Goal: Information Seeking & Learning: Check status

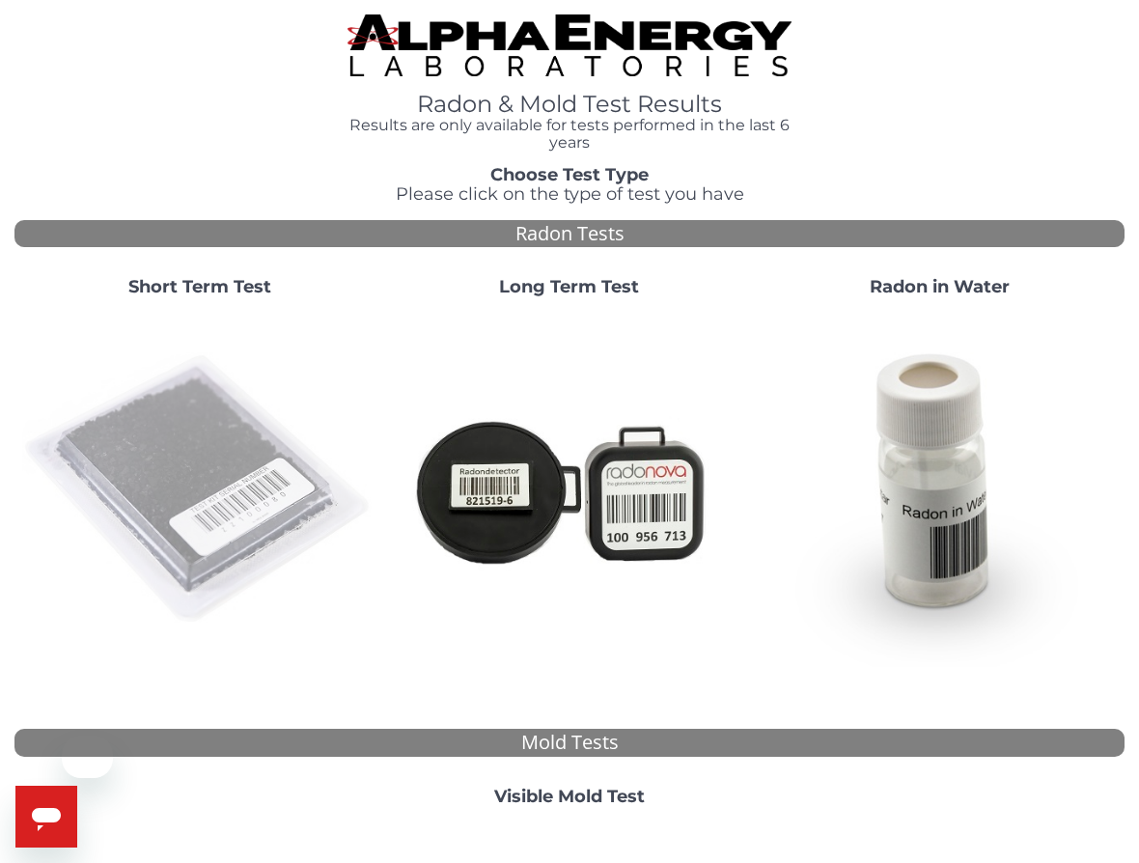
click at [194, 475] on img at bounding box center [199, 490] width 354 height 354
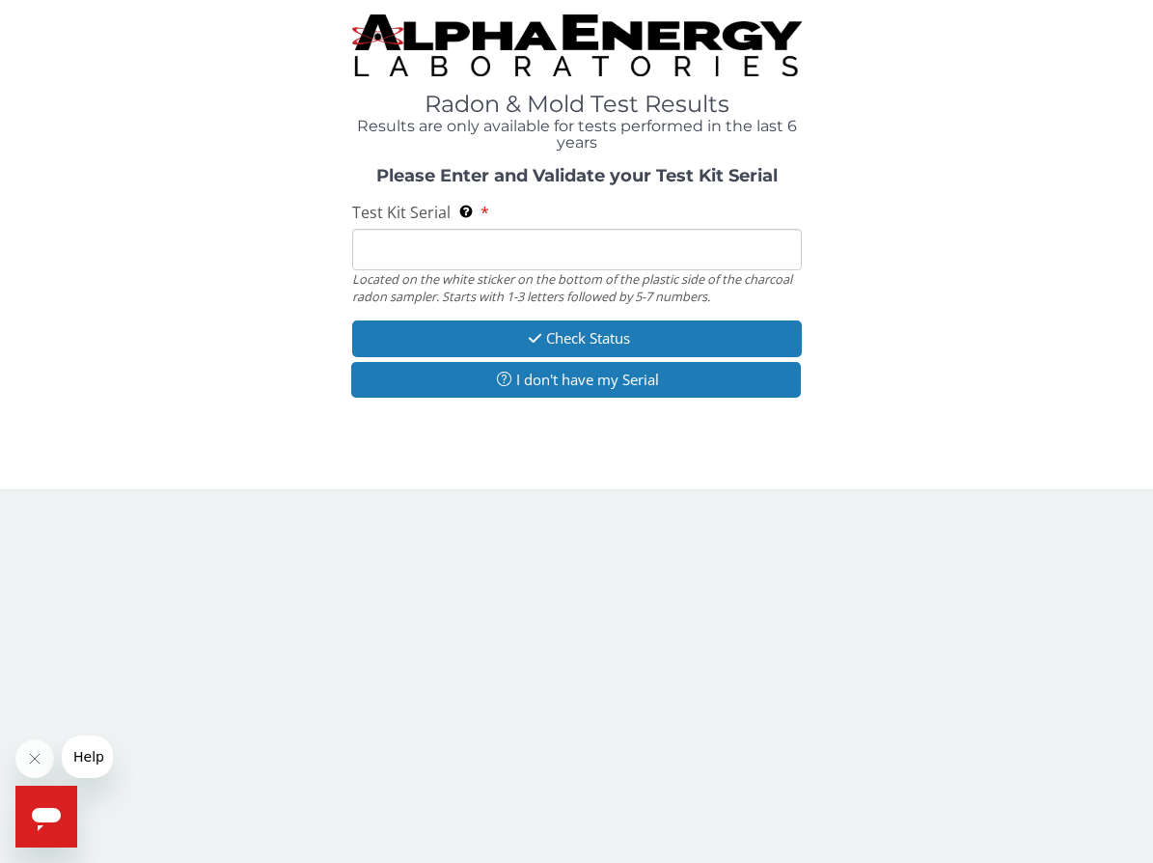
click at [458, 257] on input "Test Kit Serial Located on the white sticker on the bottom of the plastic side …" at bounding box center [577, 249] width 450 height 41
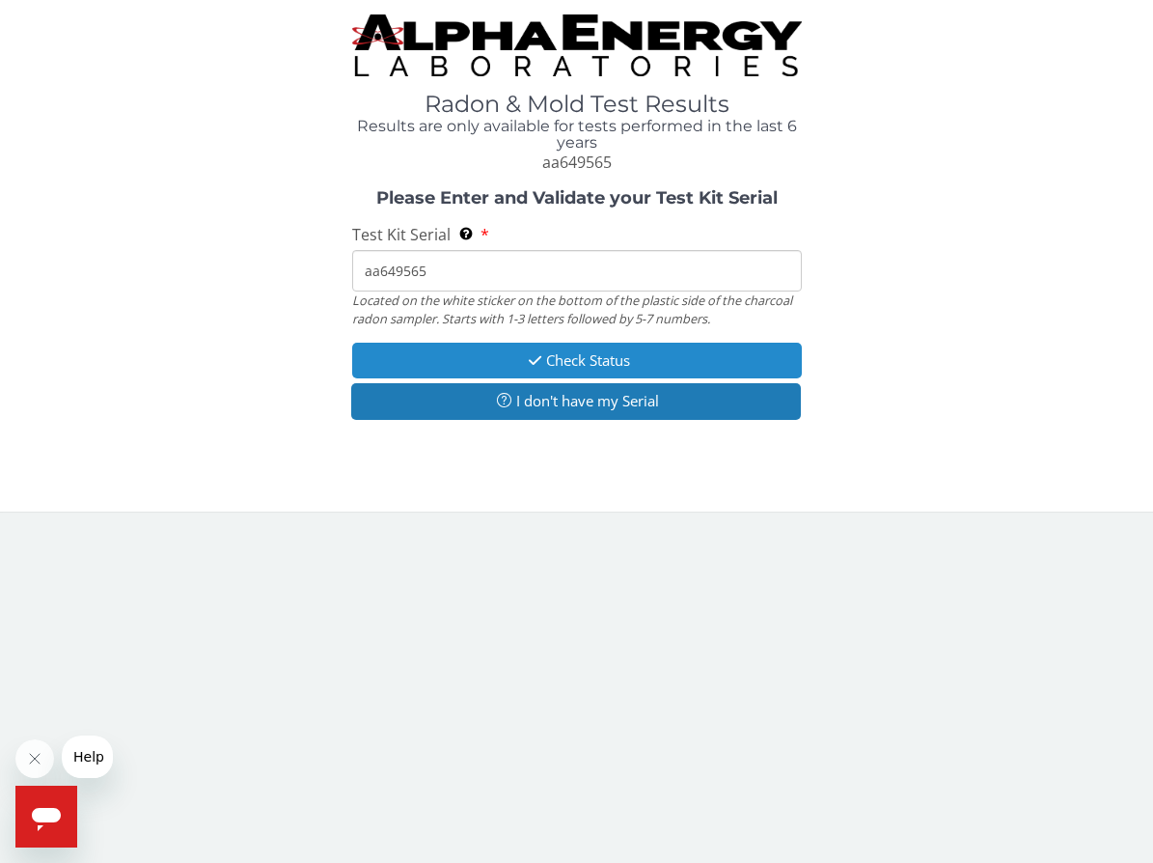
type input "aa649565"
click at [560, 354] on button "Check Status" at bounding box center [577, 361] width 450 height 36
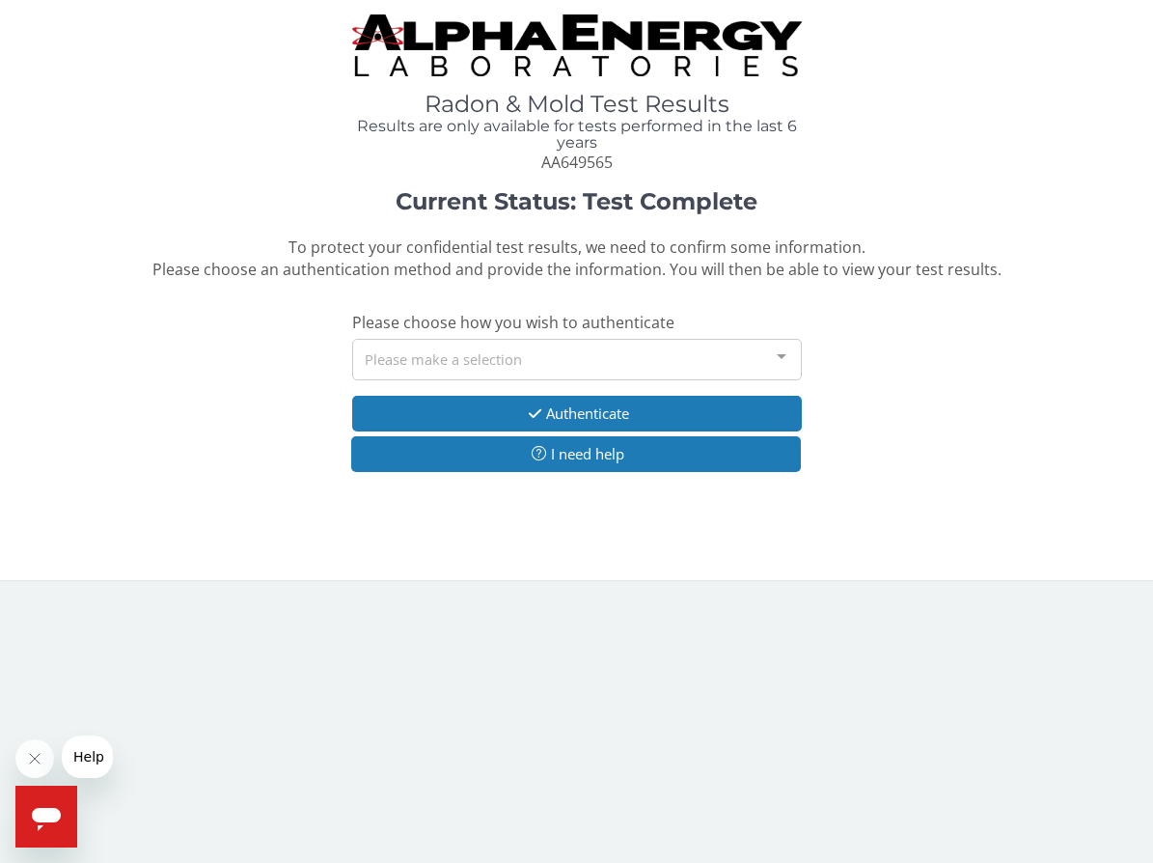
click at [562, 365] on div "Please make a selection" at bounding box center [577, 359] width 450 height 41
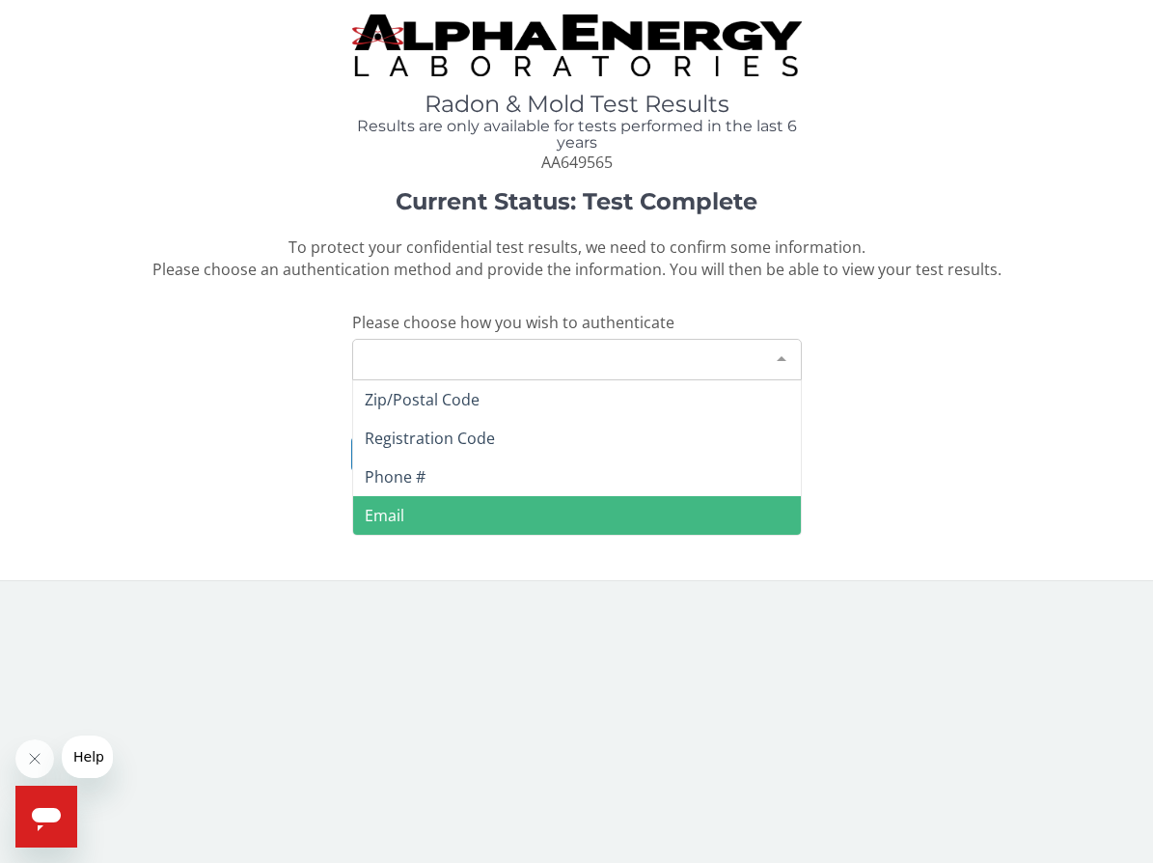
click at [539, 504] on span "Email" at bounding box center [577, 515] width 448 height 39
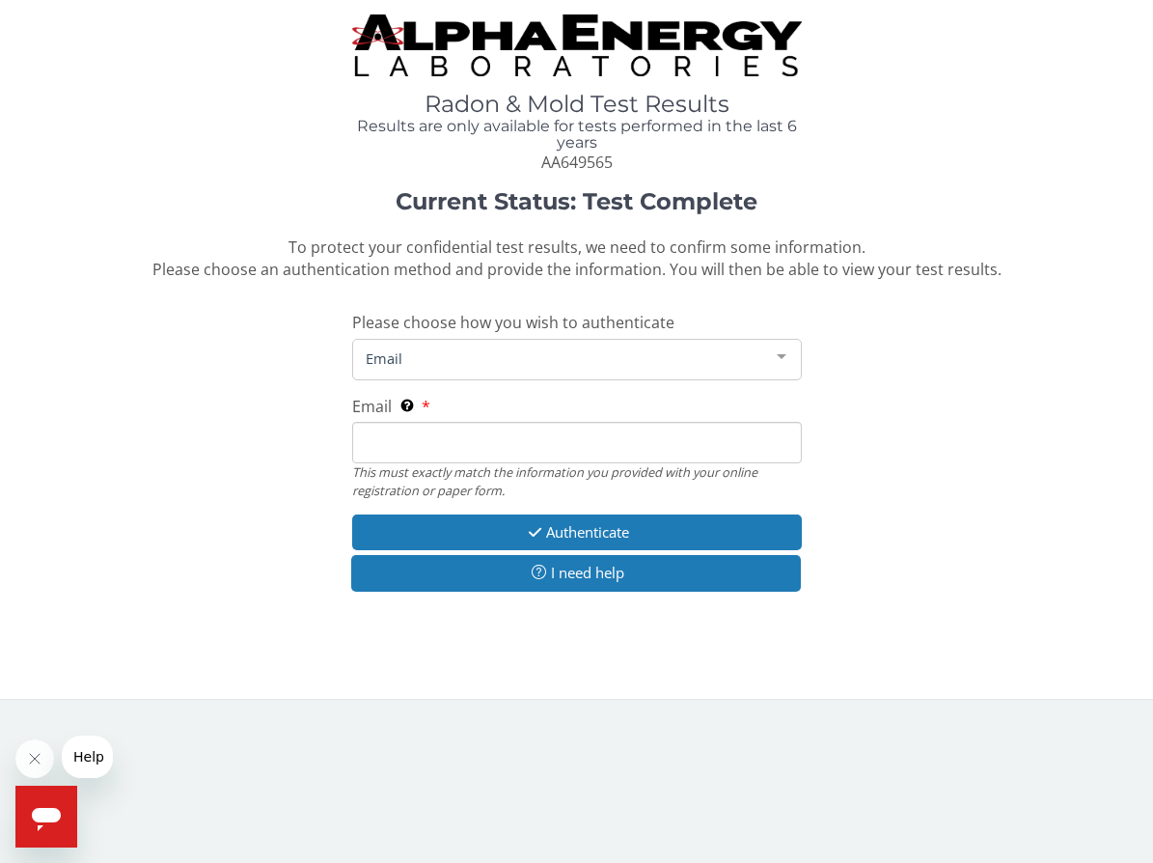
click at [511, 460] on input "Email This must exactly match the information you provided with your online reg…" at bounding box center [577, 442] width 450 height 41
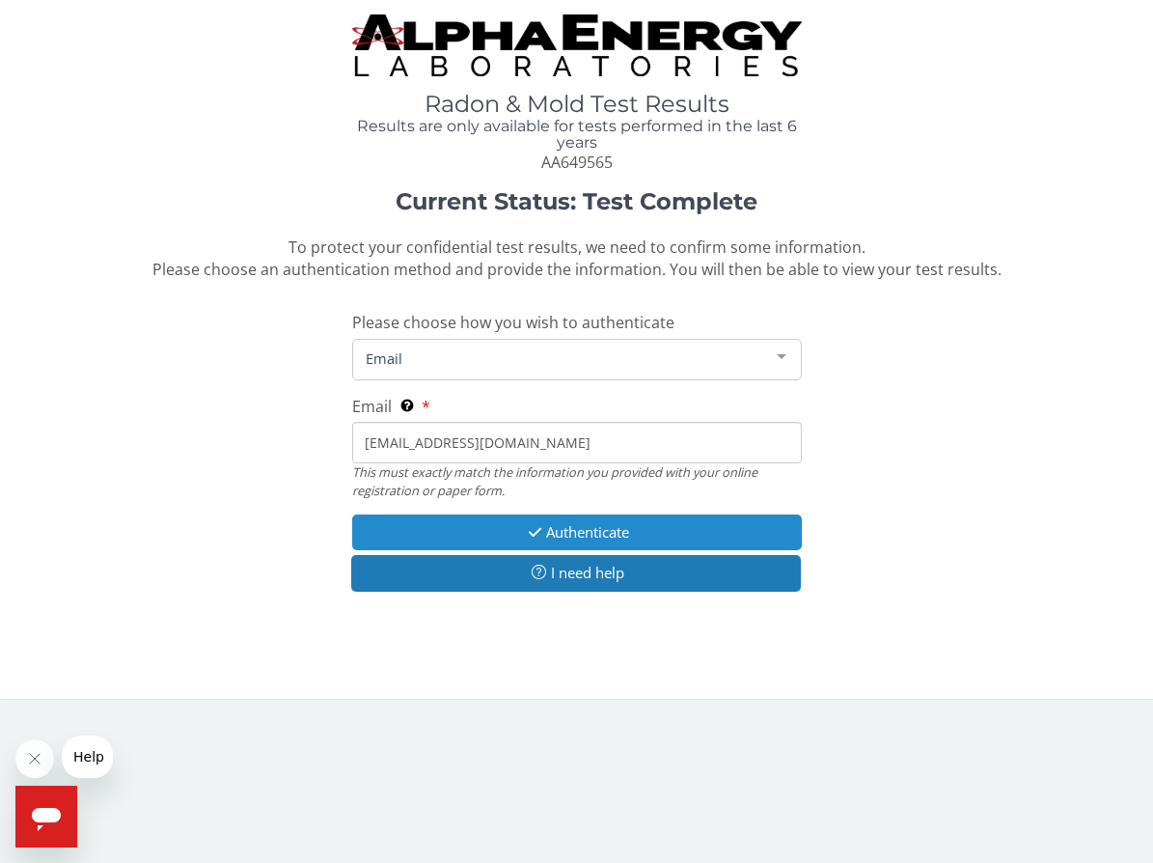
type input "[EMAIL_ADDRESS][DOMAIN_NAME]"
click at [598, 529] on button "Authenticate" at bounding box center [577, 532] width 450 height 36
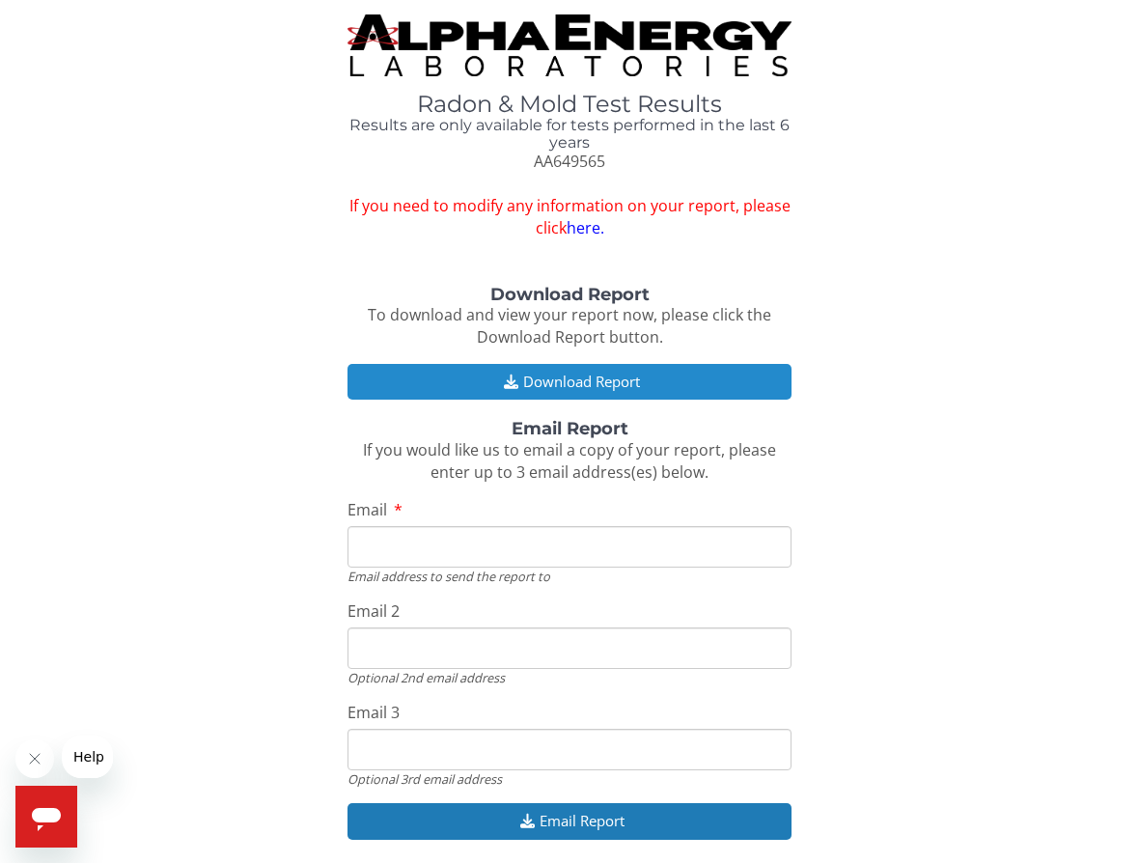
click at [612, 371] on button "Download Report" at bounding box center [569, 382] width 444 height 36
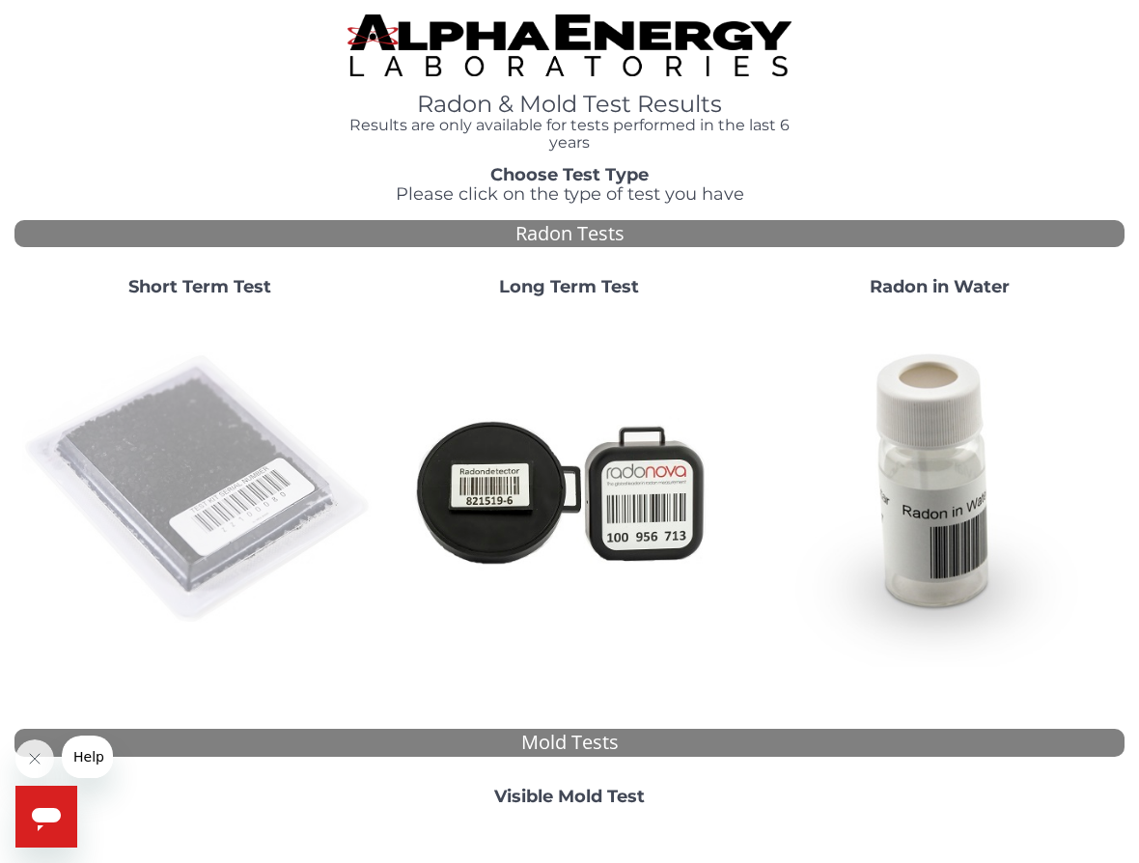
click at [194, 506] on img at bounding box center [199, 490] width 354 height 354
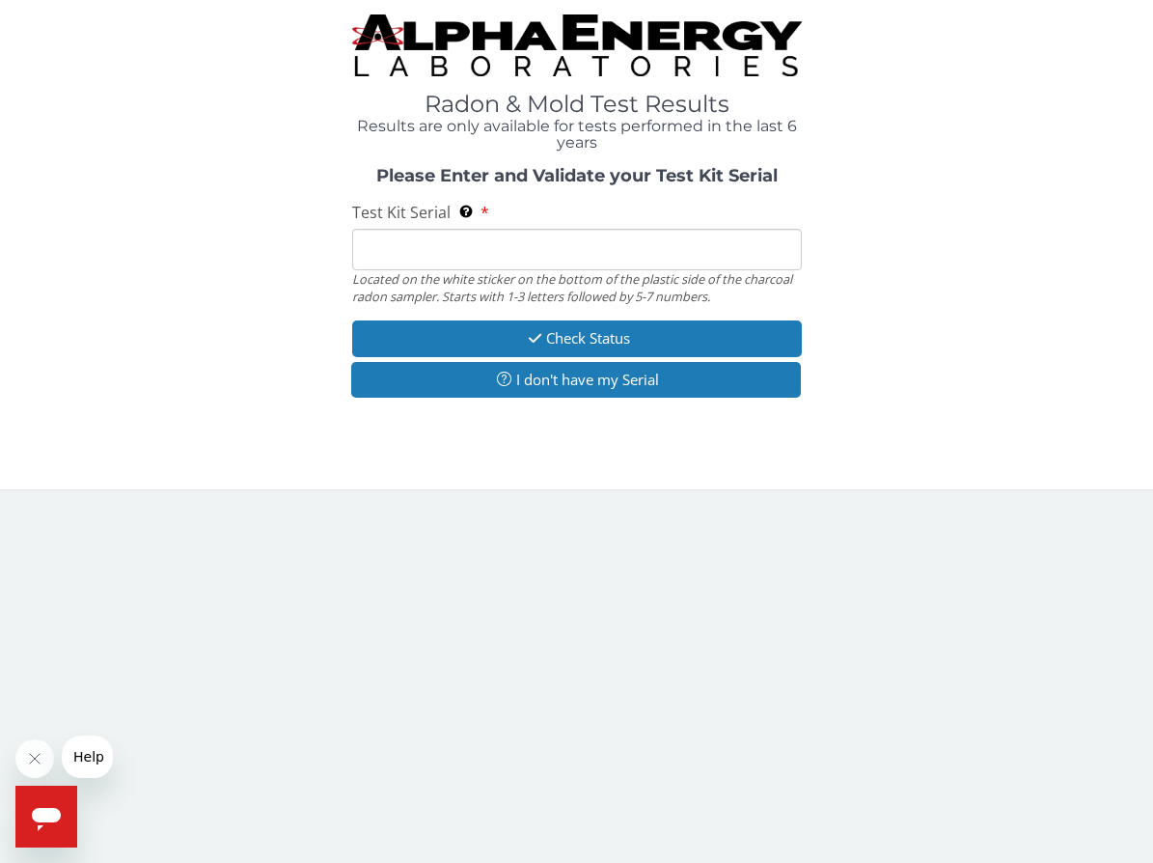
click at [558, 250] on input "Test Kit Serial Located on the white sticker on the bottom of the plastic side …" at bounding box center [577, 249] width 450 height 41
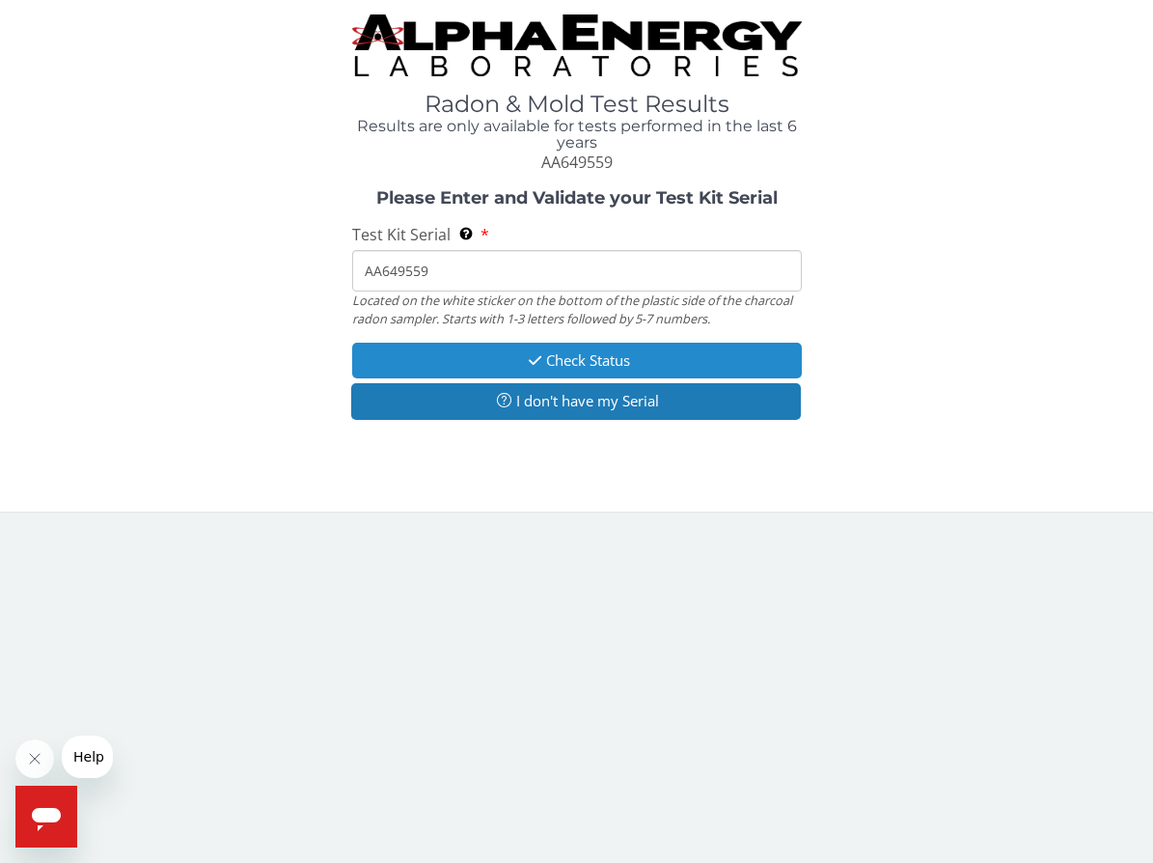
type input "AA649559"
click at [596, 354] on button "Check Status" at bounding box center [577, 361] width 450 height 36
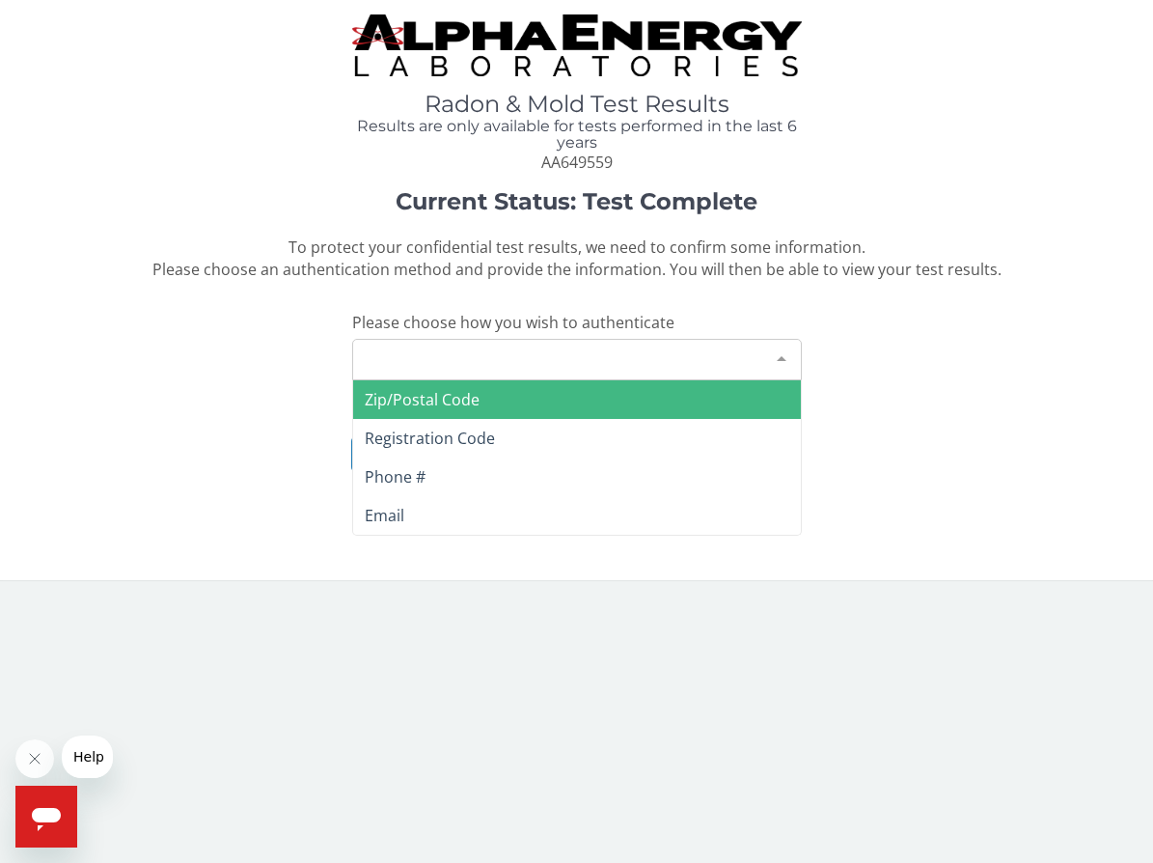
click at [585, 364] on div "Please make a selection" at bounding box center [577, 359] width 450 height 41
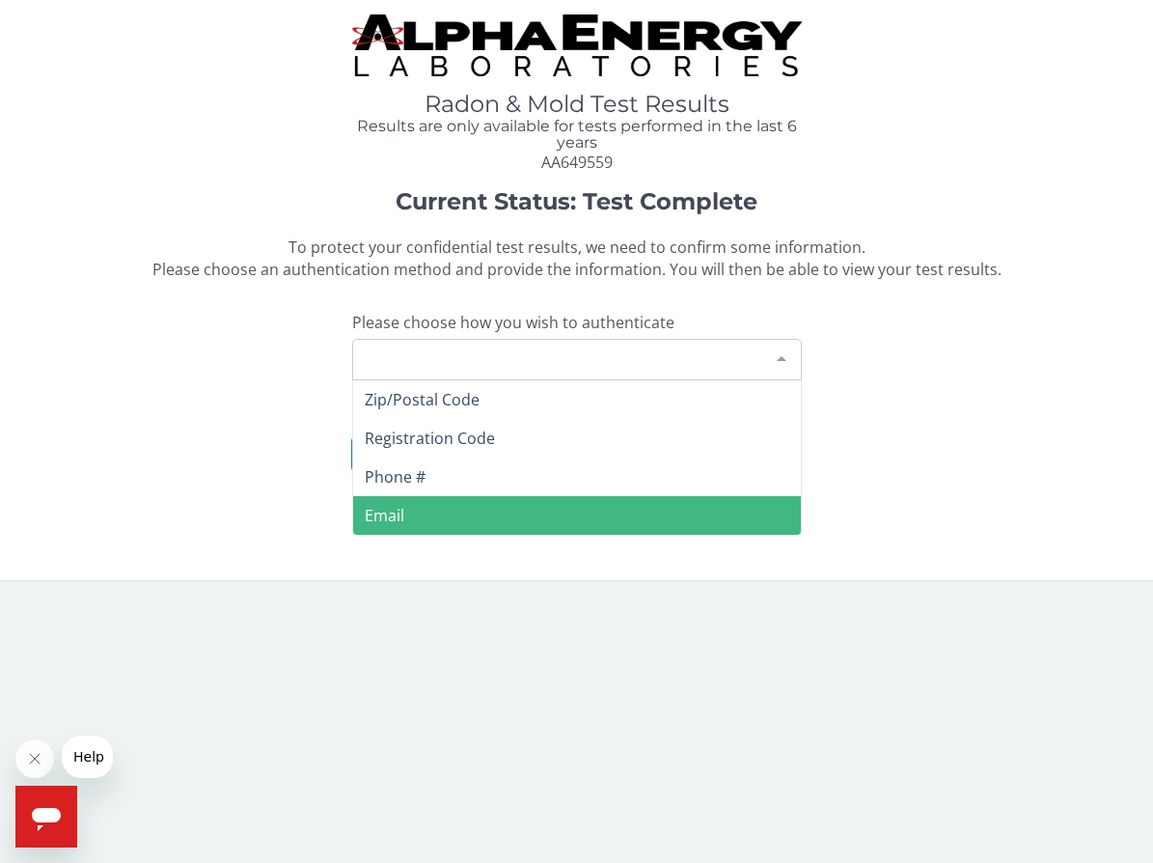
click at [487, 503] on span "Email" at bounding box center [577, 515] width 448 height 39
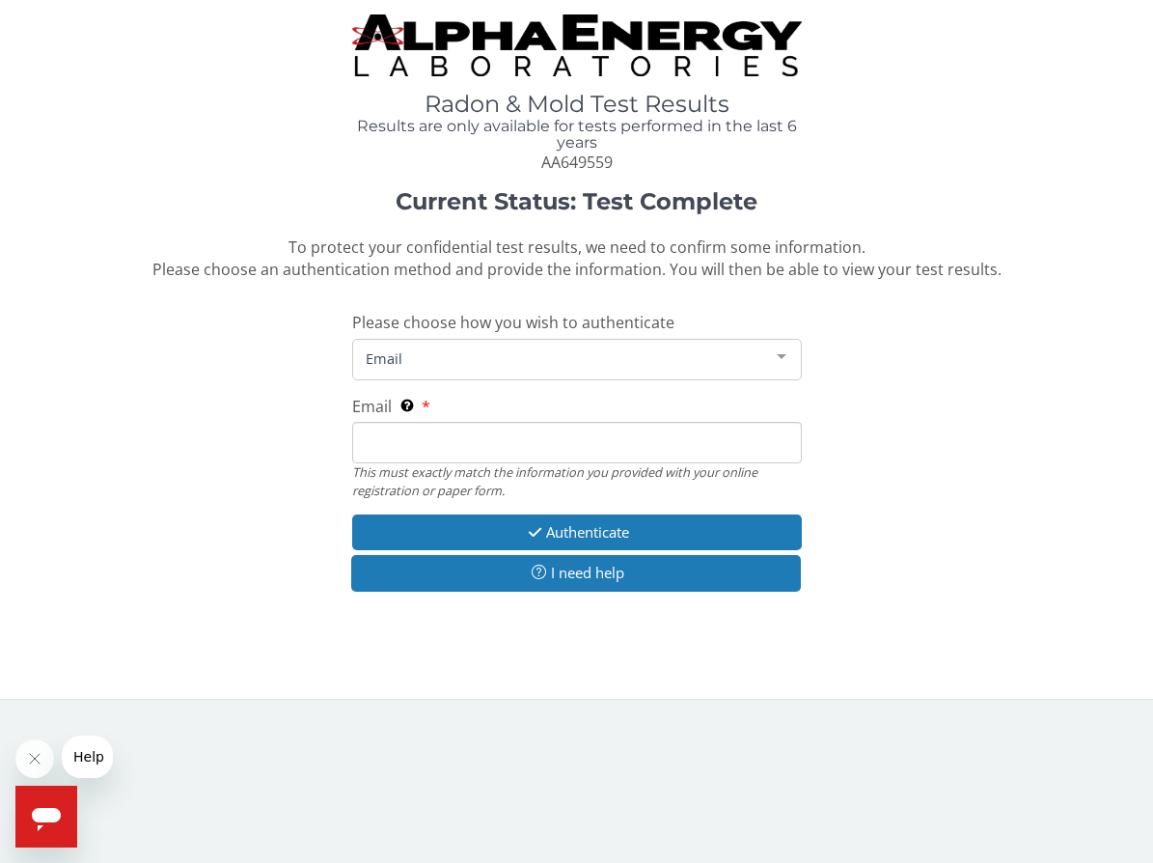
click at [503, 443] on input "Email This must exactly match the information you provided with your online reg…" at bounding box center [577, 442] width 450 height 41
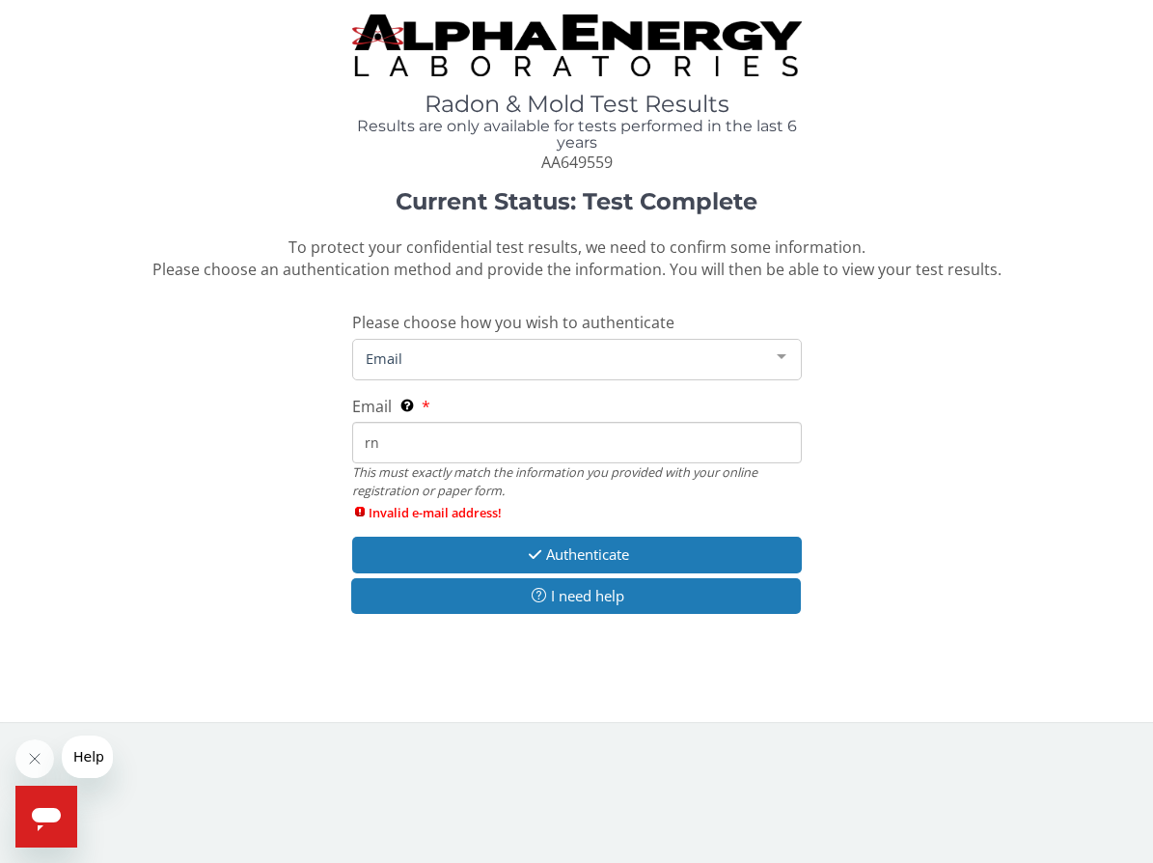
type input "[EMAIL_ADDRESS][DOMAIN_NAME]"
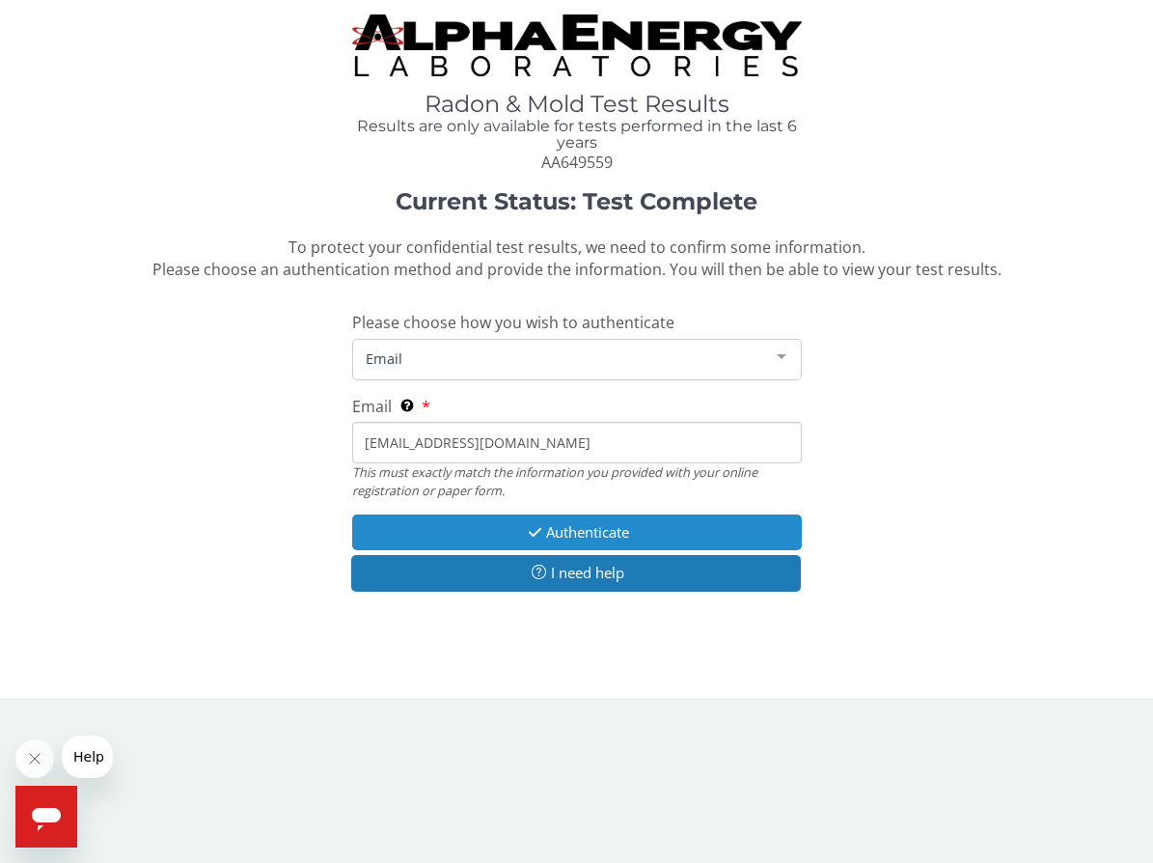
click at [585, 524] on button "Authenticate" at bounding box center [577, 532] width 450 height 36
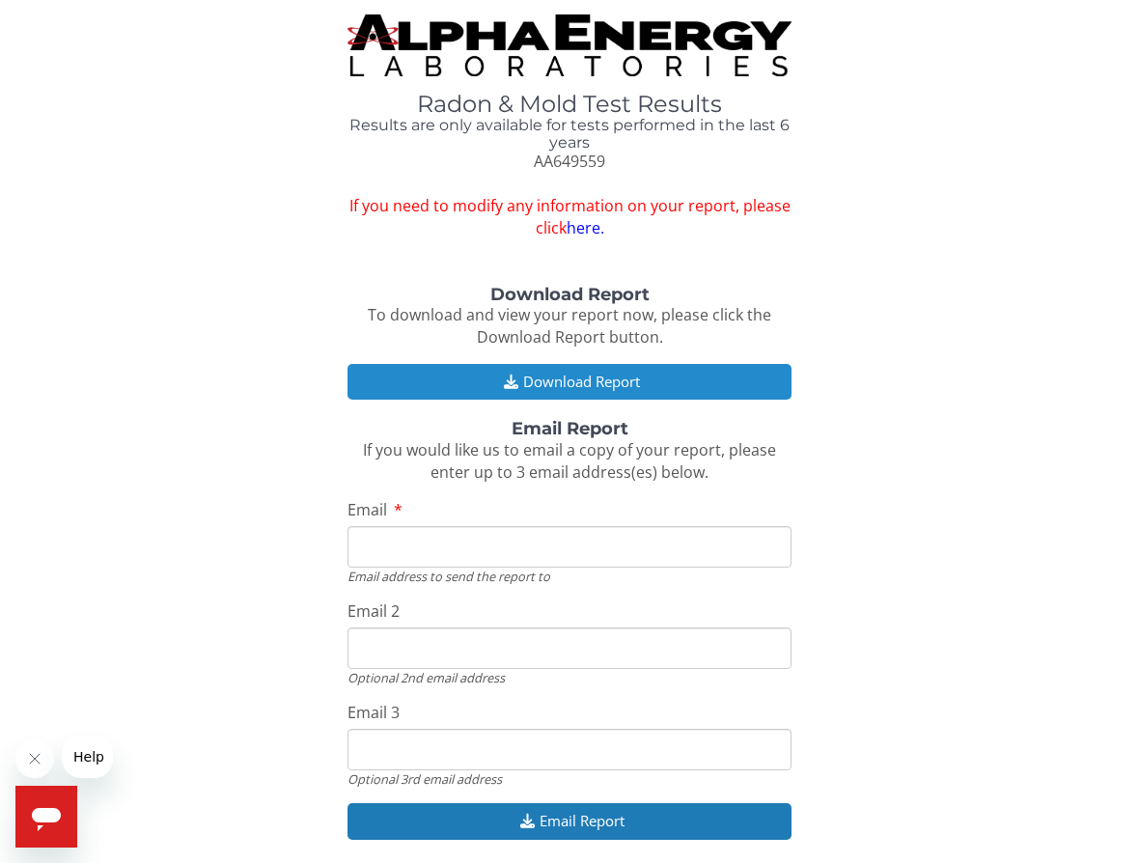
click at [554, 382] on button "Download Report" at bounding box center [569, 382] width 444 height 36
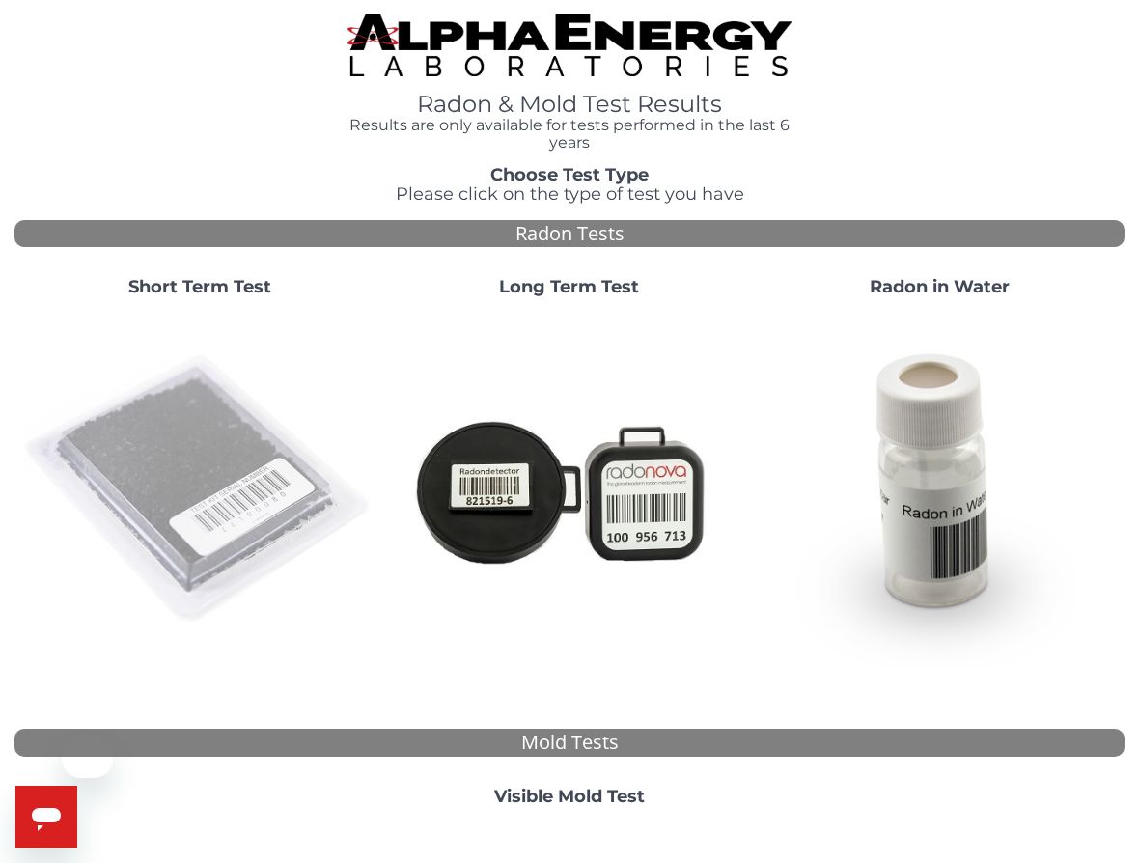
click at [229, 505] on img at bounding box center [199, 490] width 354 height 354
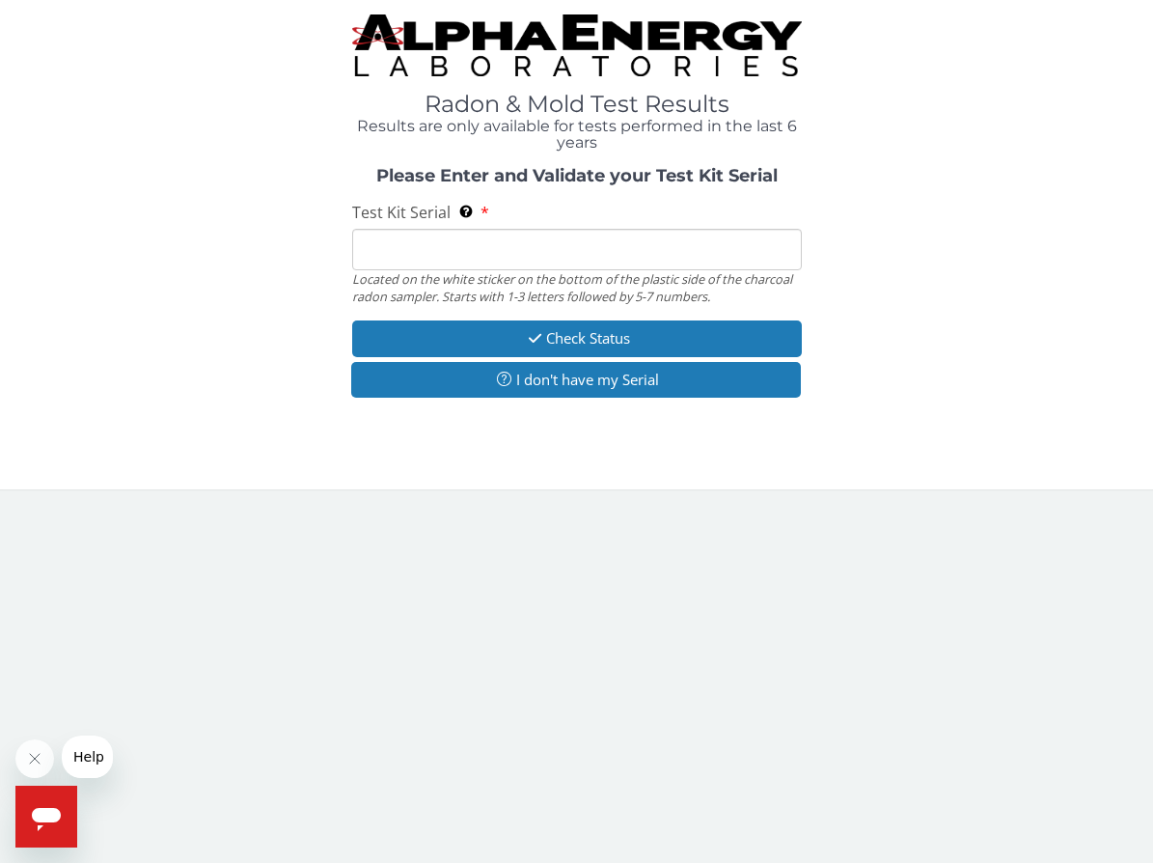
click at [544, 248] on input "Test Kit Serial Located on the white sticker on the bottom of the plastic side …" at bounding box center [577, 249] width 450 height 41
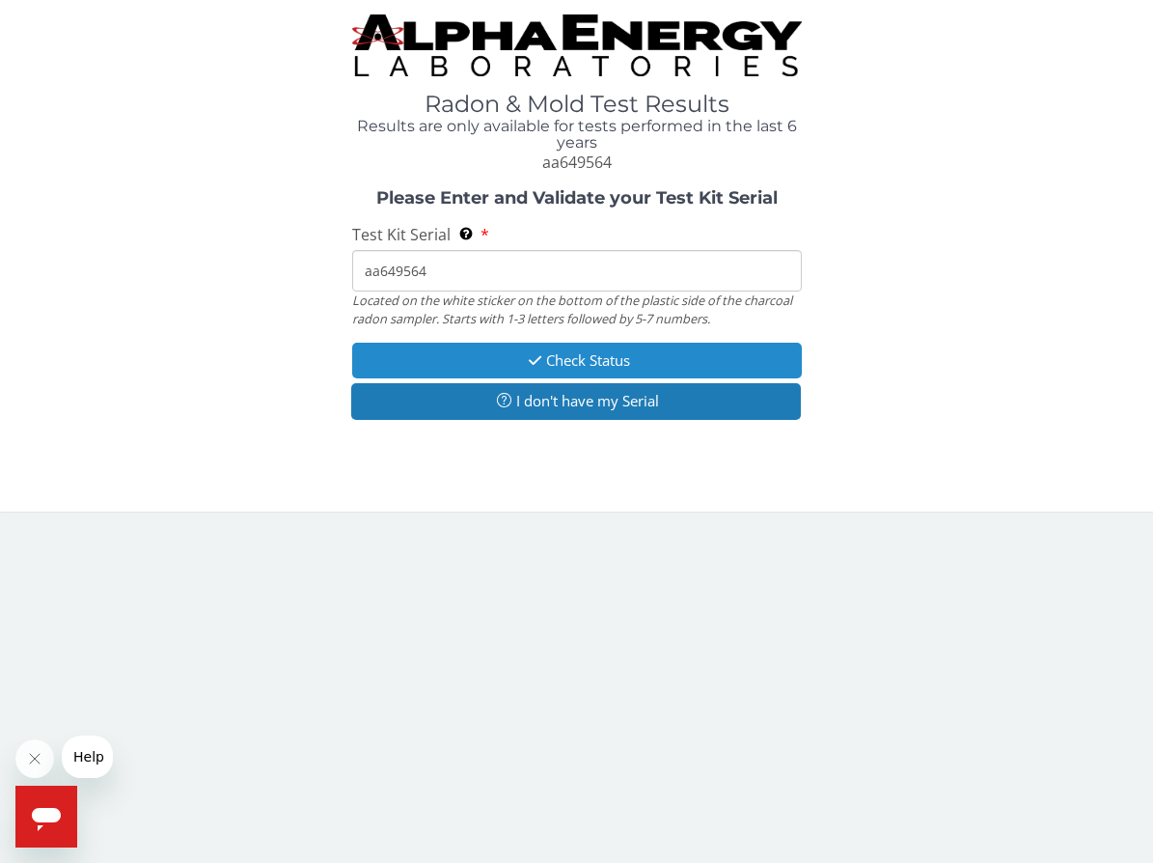
type input "aa649564"
click at [631, 357] on button "Check Status" at bounding box center [577, 361] width 450 height 36
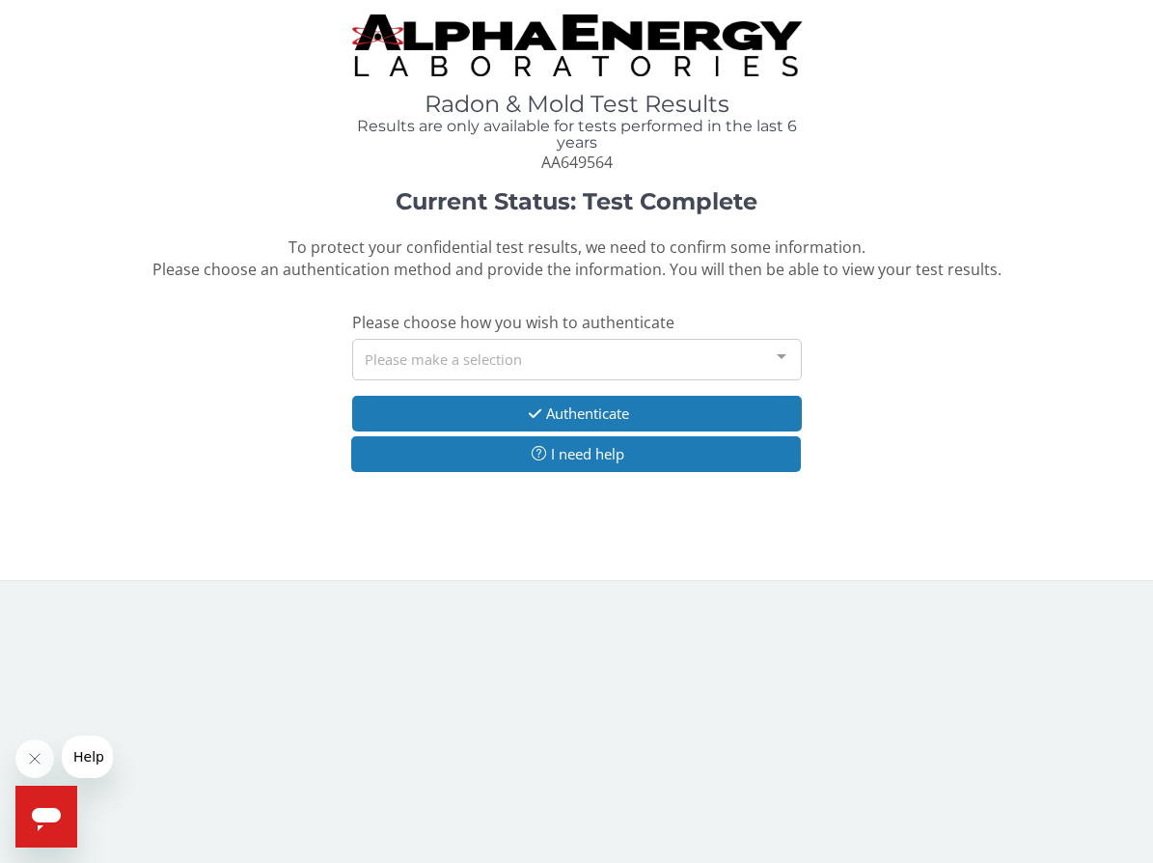
click at [563, 353] on div "Please make a selection" at bounding box center [577, 359] width 450 height 41
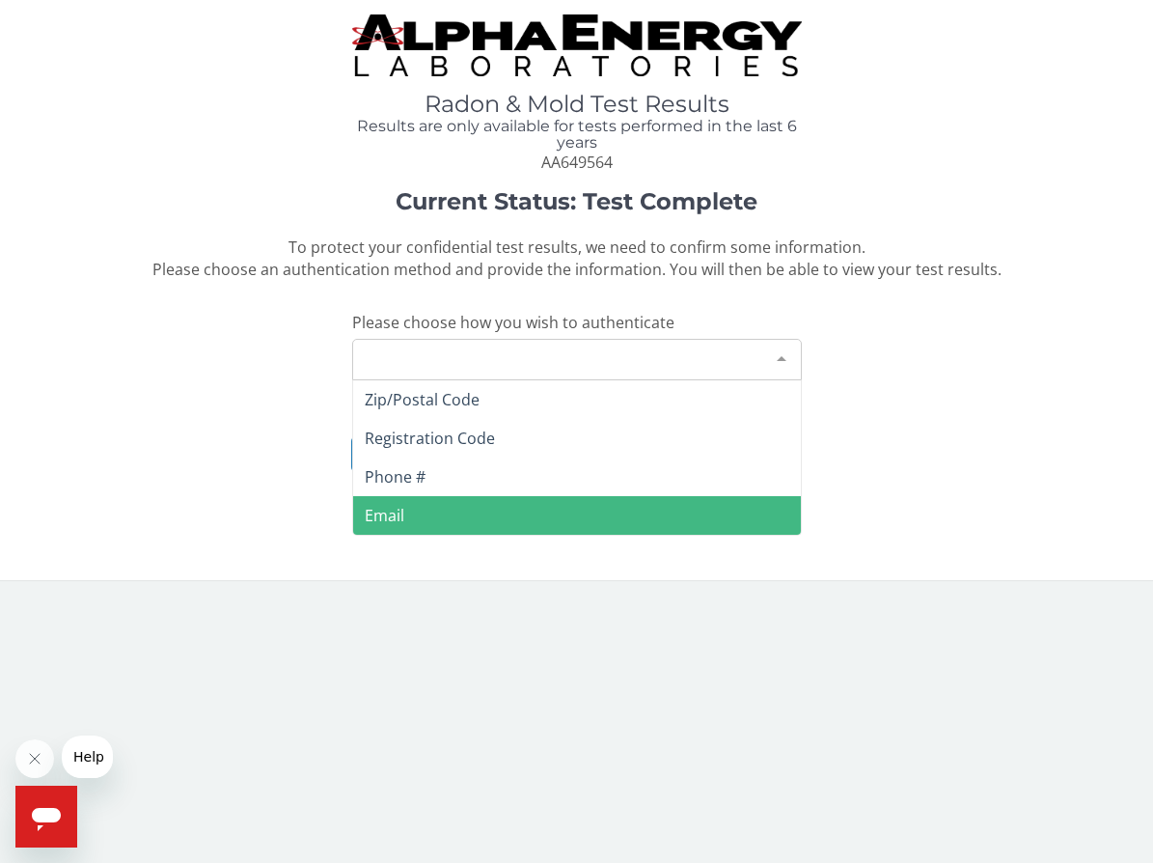
click at [462, 507] on span "Email" at bounding box center [577, 515] width 448 height 39
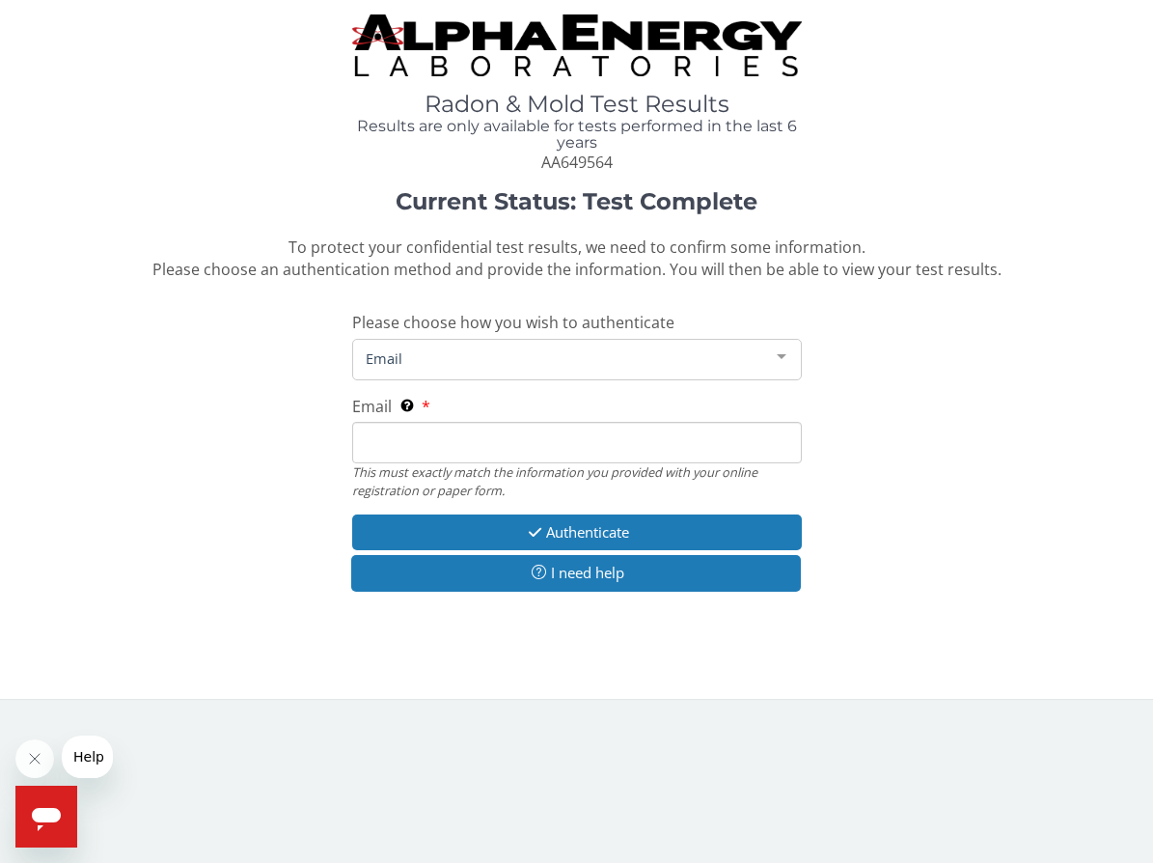
click at [476, 432] on input "Email This must exactly match the information you provided with your online reg…" at bounding box center [577, 442] width 450 height 41
type input "[EMAIL_ADDRESS][DOMAIN_NAME]"
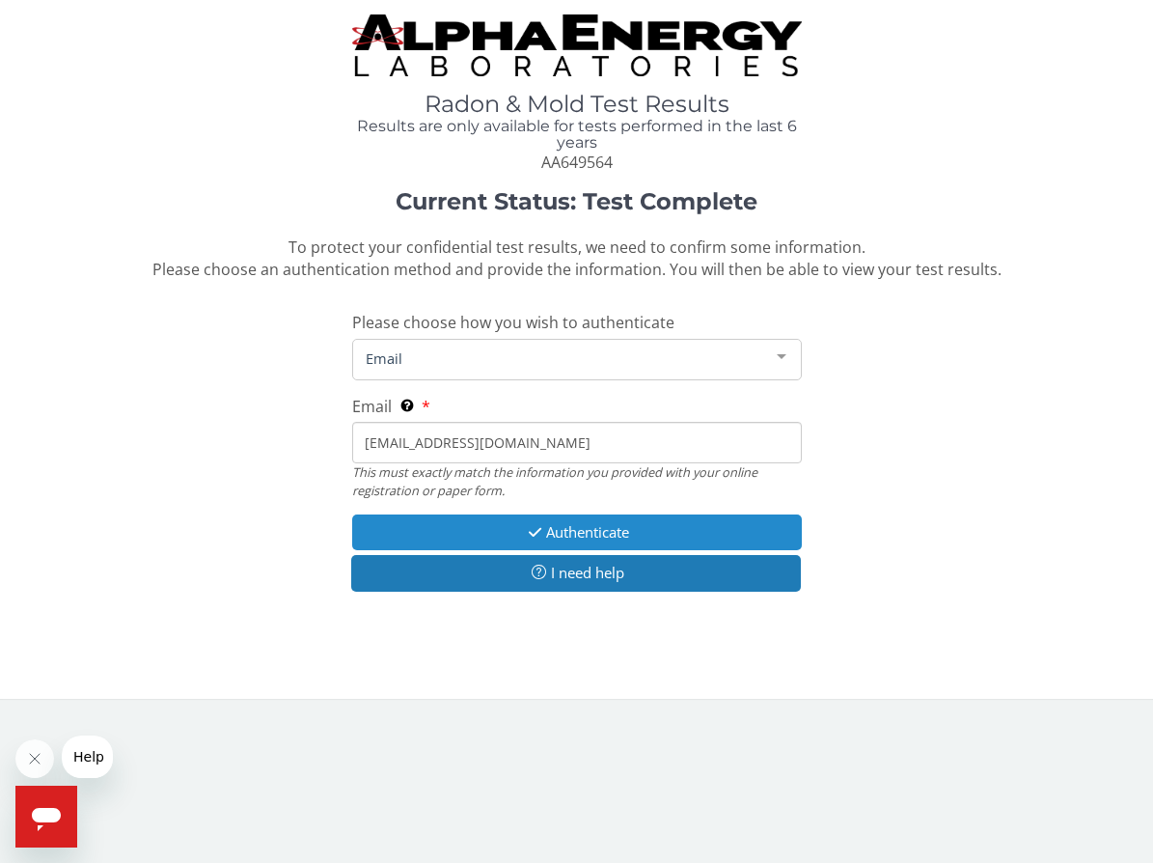
click at [568, 544] on button "Authenticate" at bounding box center [577, 532] width 450 height 36
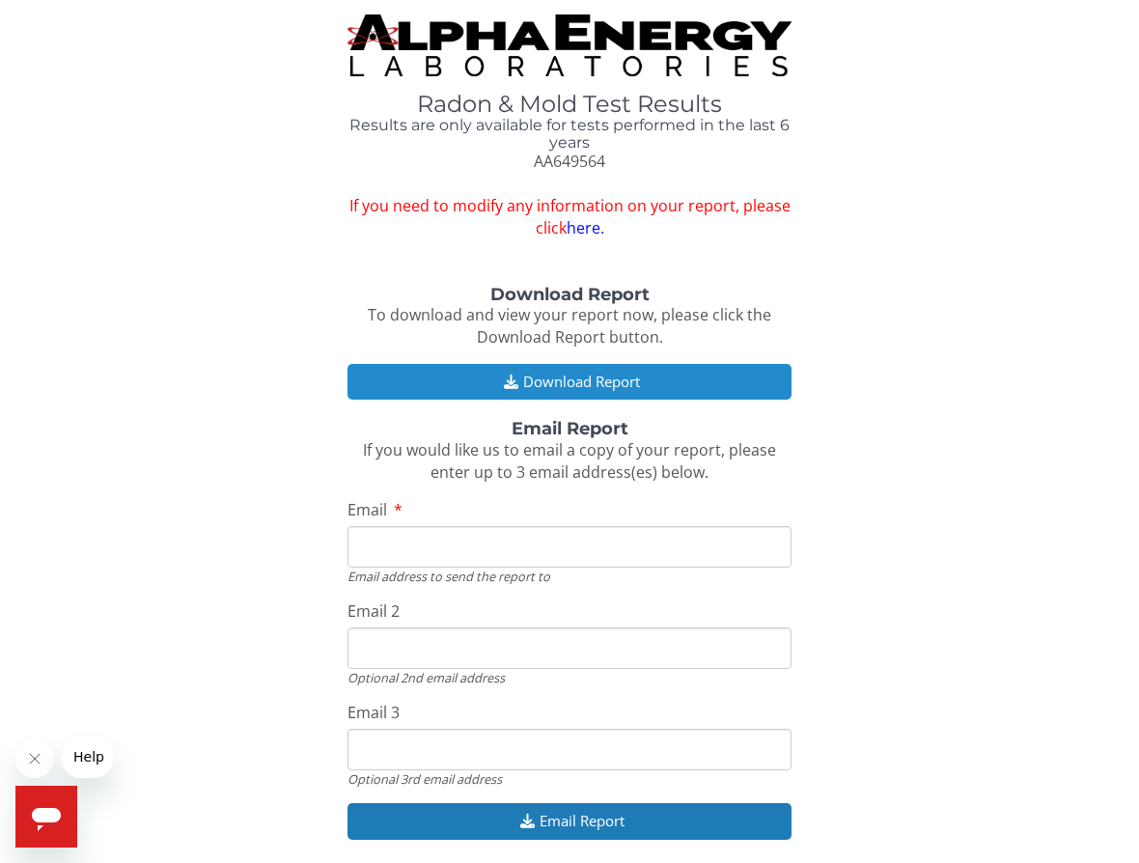
click at [613, 386] on button "Download Report" at bounding box center [569, 382] width 444 height 36
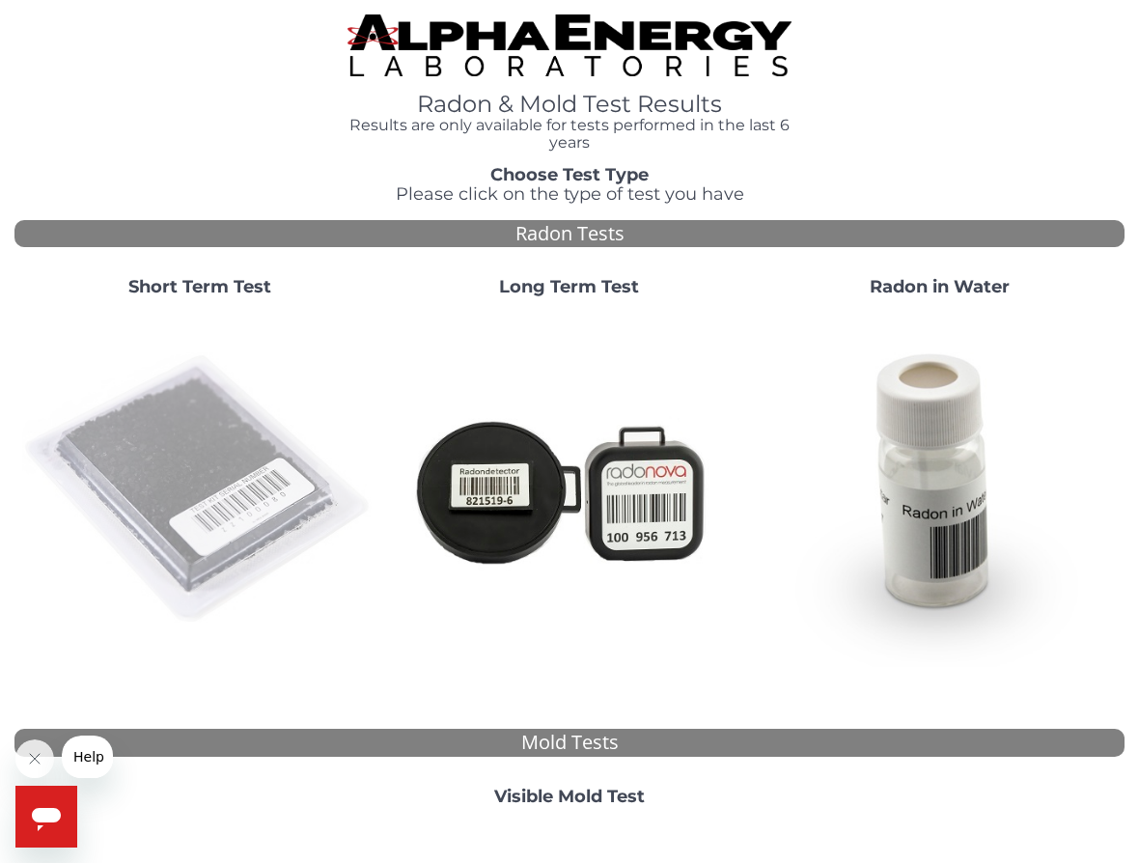
click at [240, 475] on img at bounding box center [199, 490] width 354 height 354
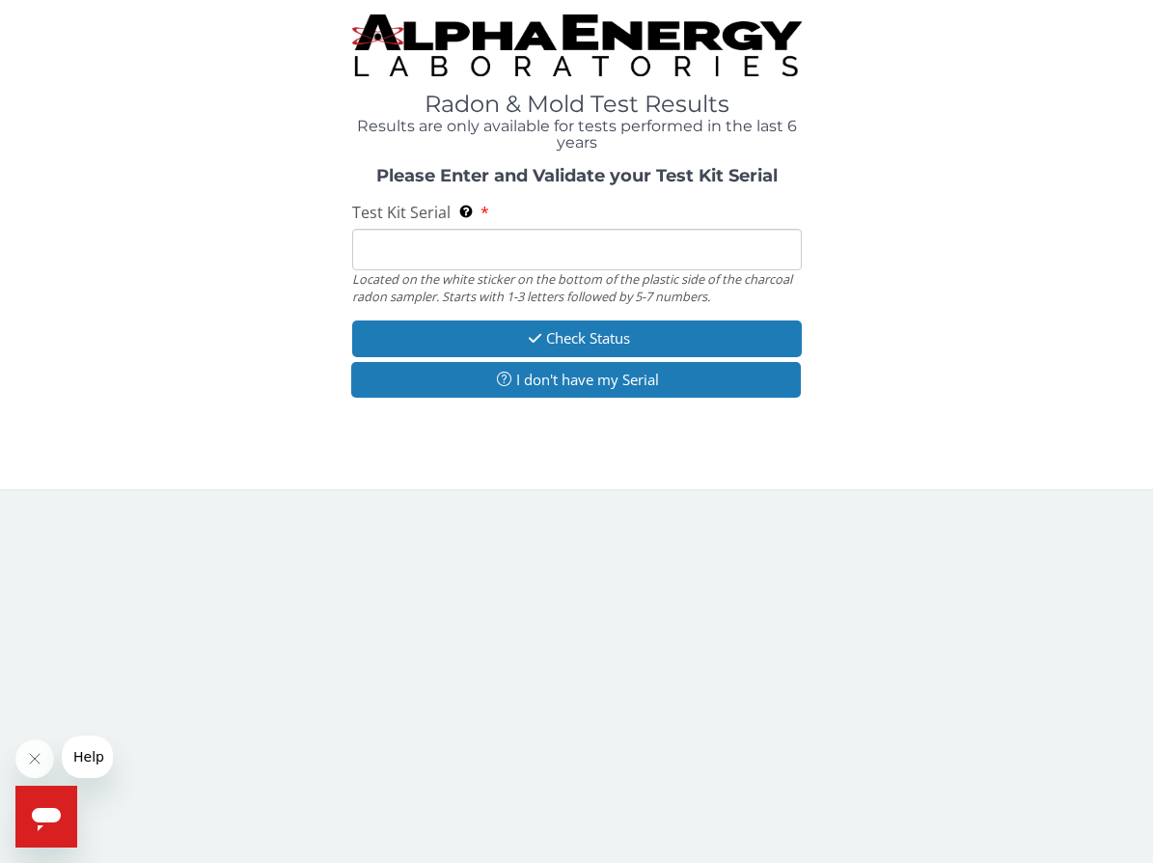
click at [412, 239] on input "Test Kit Serial Located on the white sticker on the bottom of the plastic side …" at bounding box center [577, 249] width 450 height 41
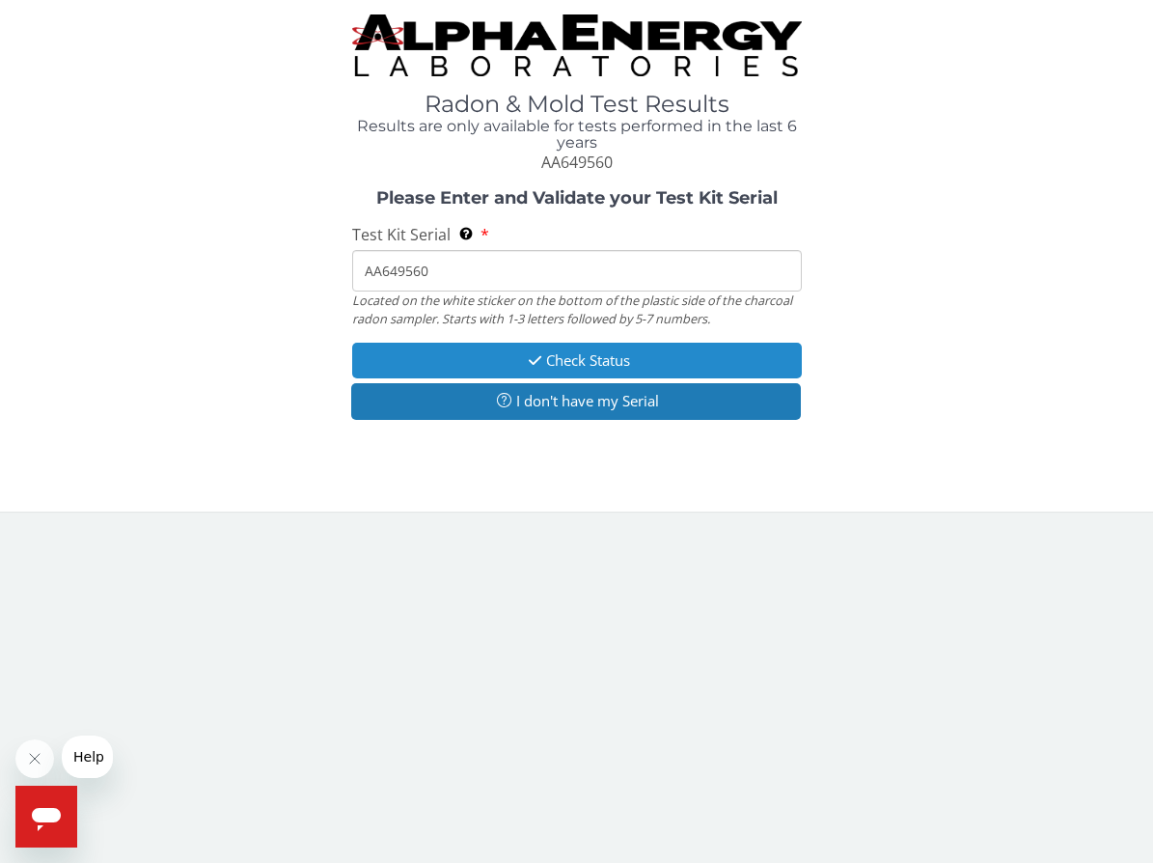
type input "AA649560"
click at [659, 361] on button "Check Status" at bounding box center [577, 361] width 450 height 36
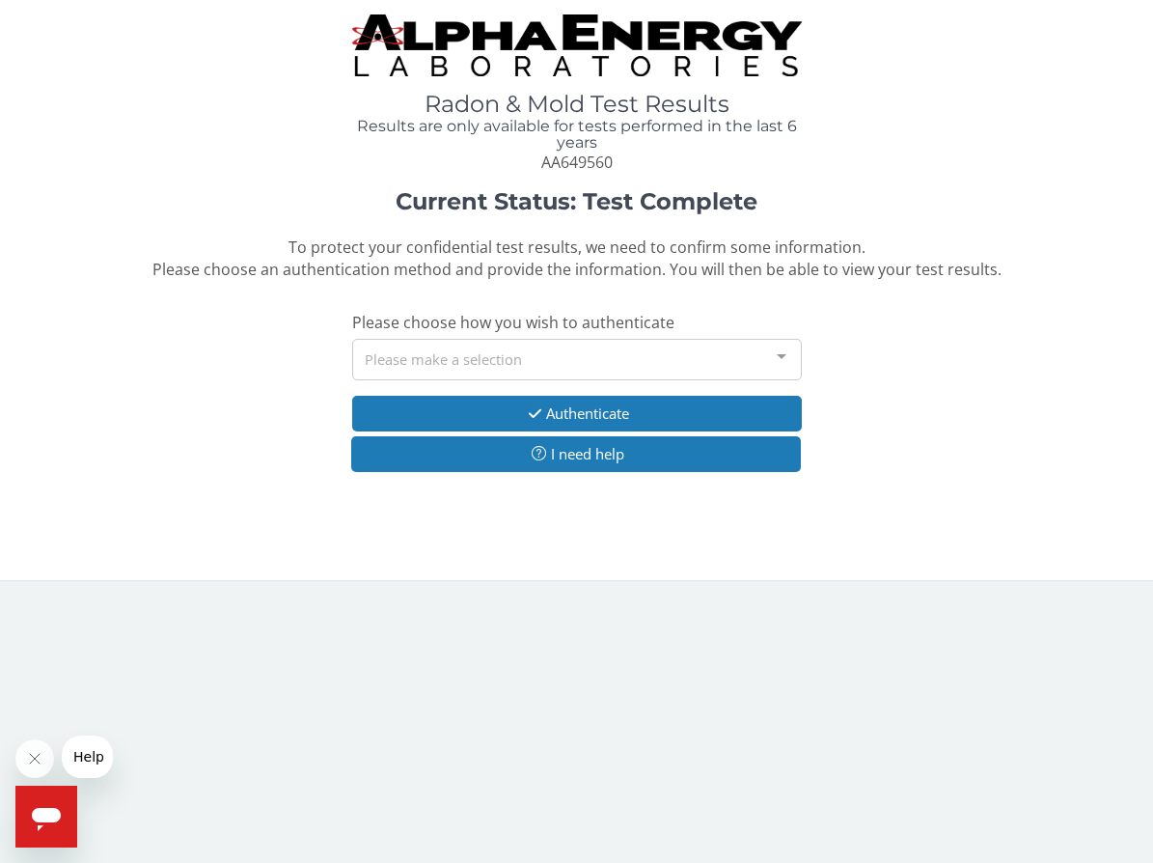
click at [544, 366] on div "Please make a selection" at bounding box center [577, 359] width 450 height 41
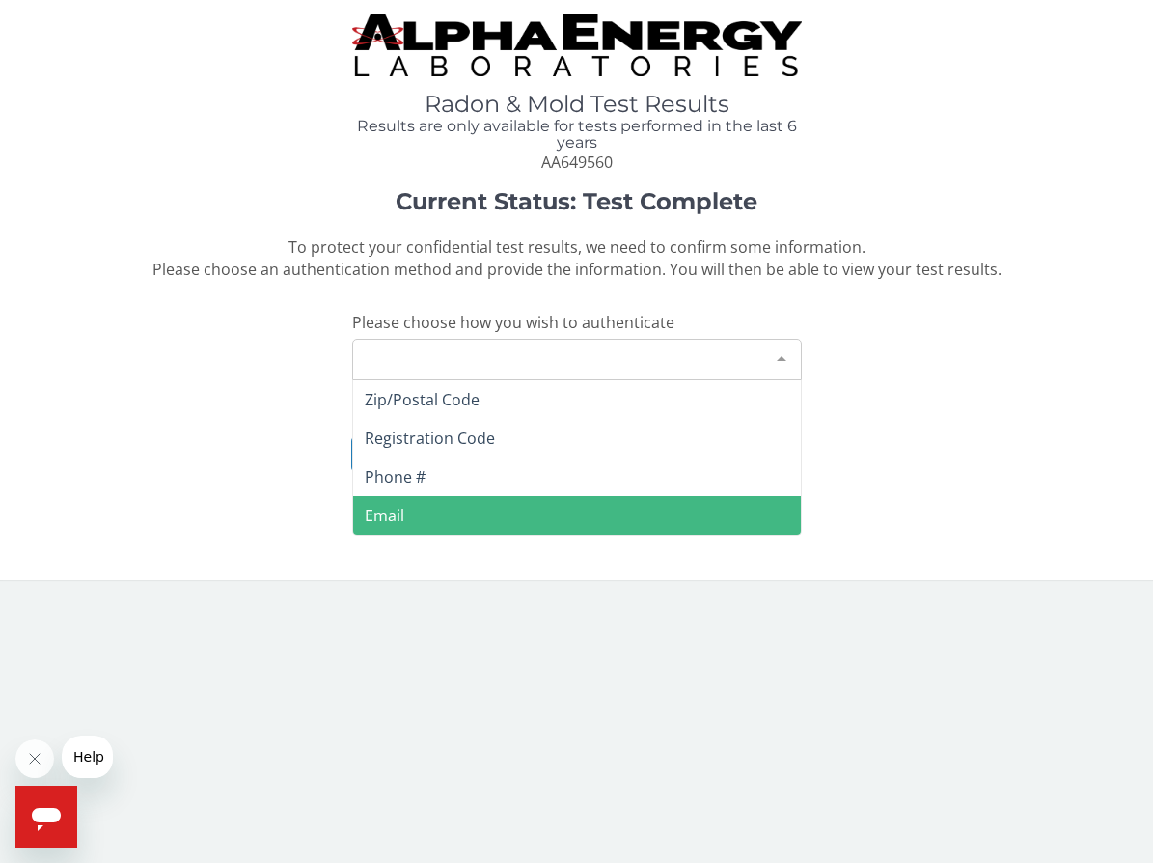
click at [488, 507] on span "Email" at bounding box center [577, 515] width 448 height 39
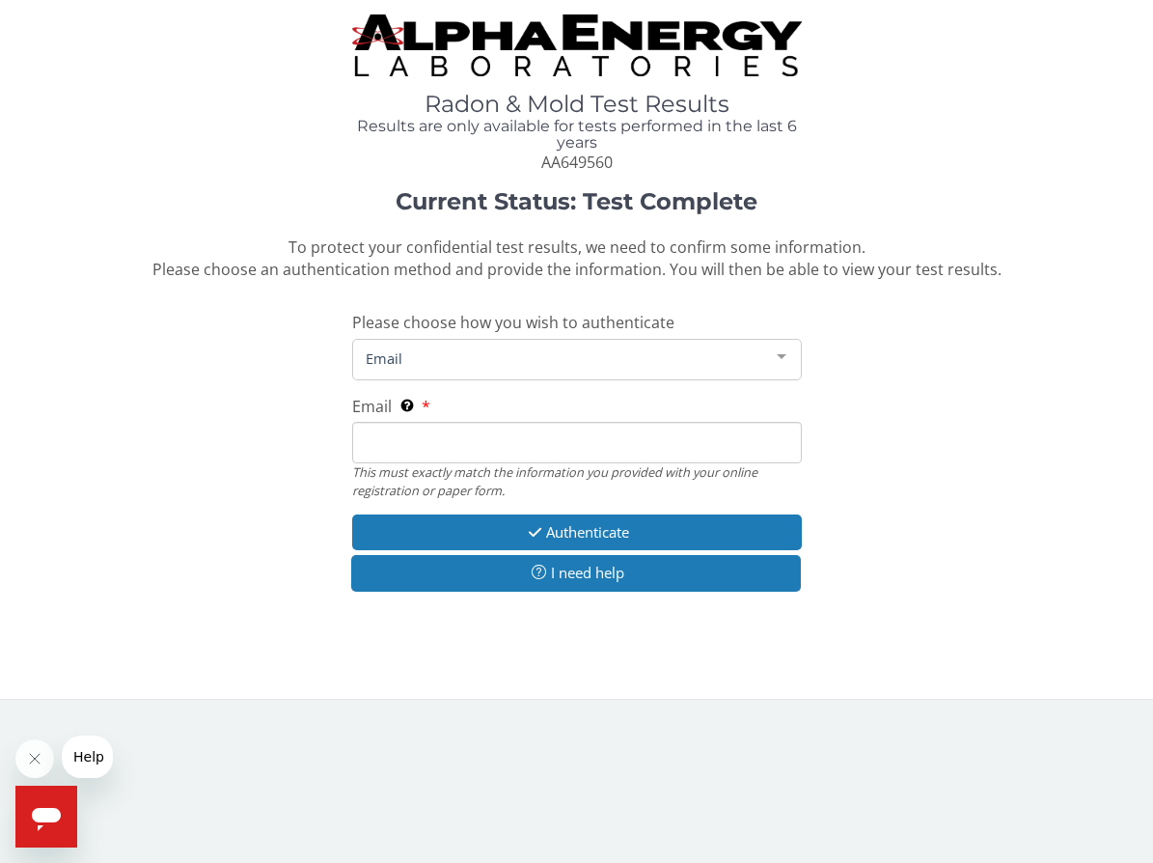
click at [497, 457] on input "Email This must exactly match the information you provided with your online reg…" at bounding box center [577, 442] width 450 height 41
type input "[EMAIL_ADDRESS][DOMAIN_NAME]"
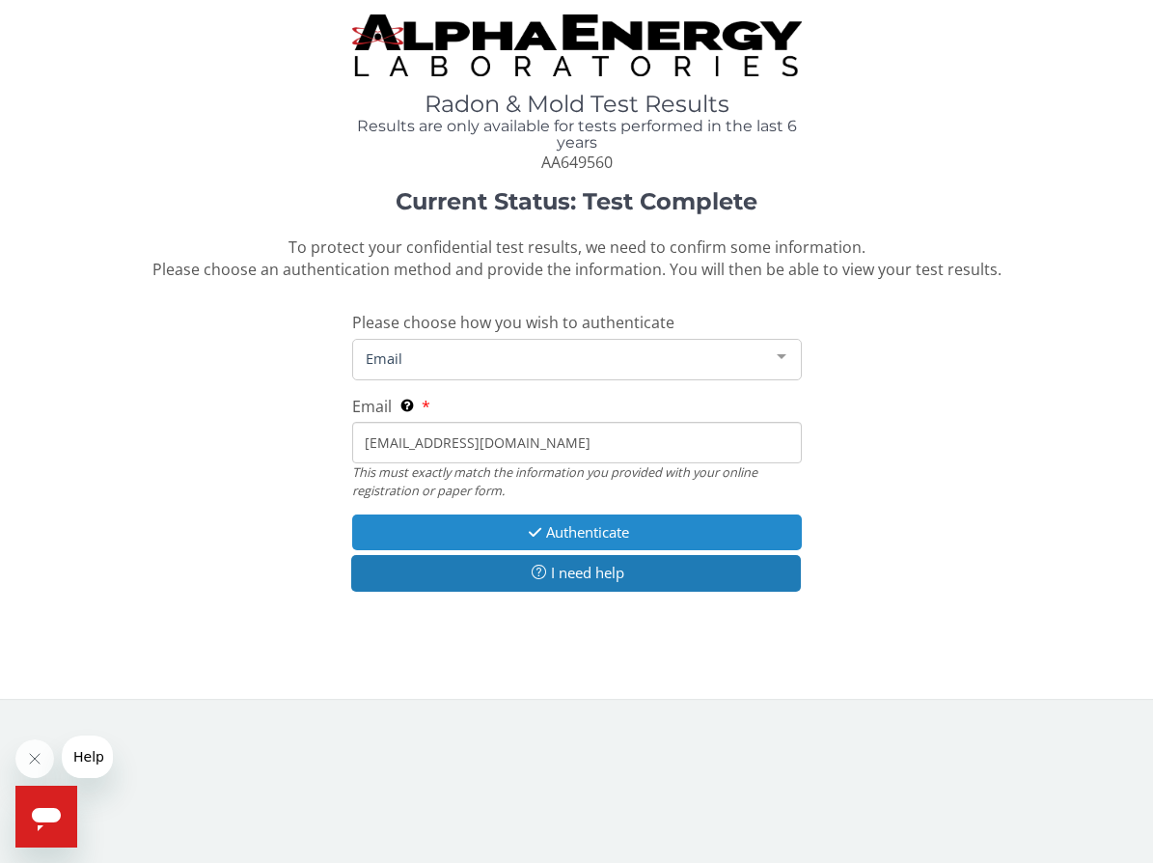
click at [509, 527] on button "Authenticate" at bounding box center [577, 532] width 450 height 36
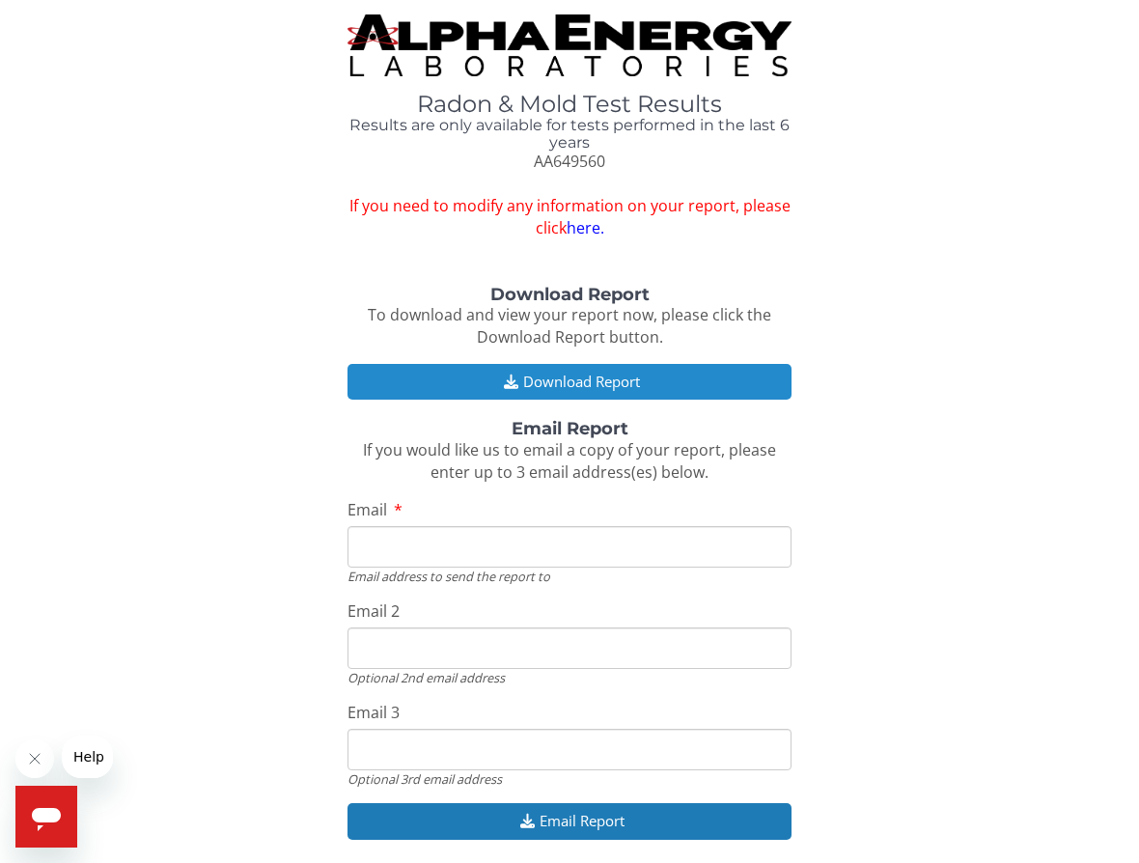
click at [615, 389] on button "Download Report" at bounding box center [569, 382] width 444 height 36
